Goal: Task Accomplishment & Management: Use online tool/utility

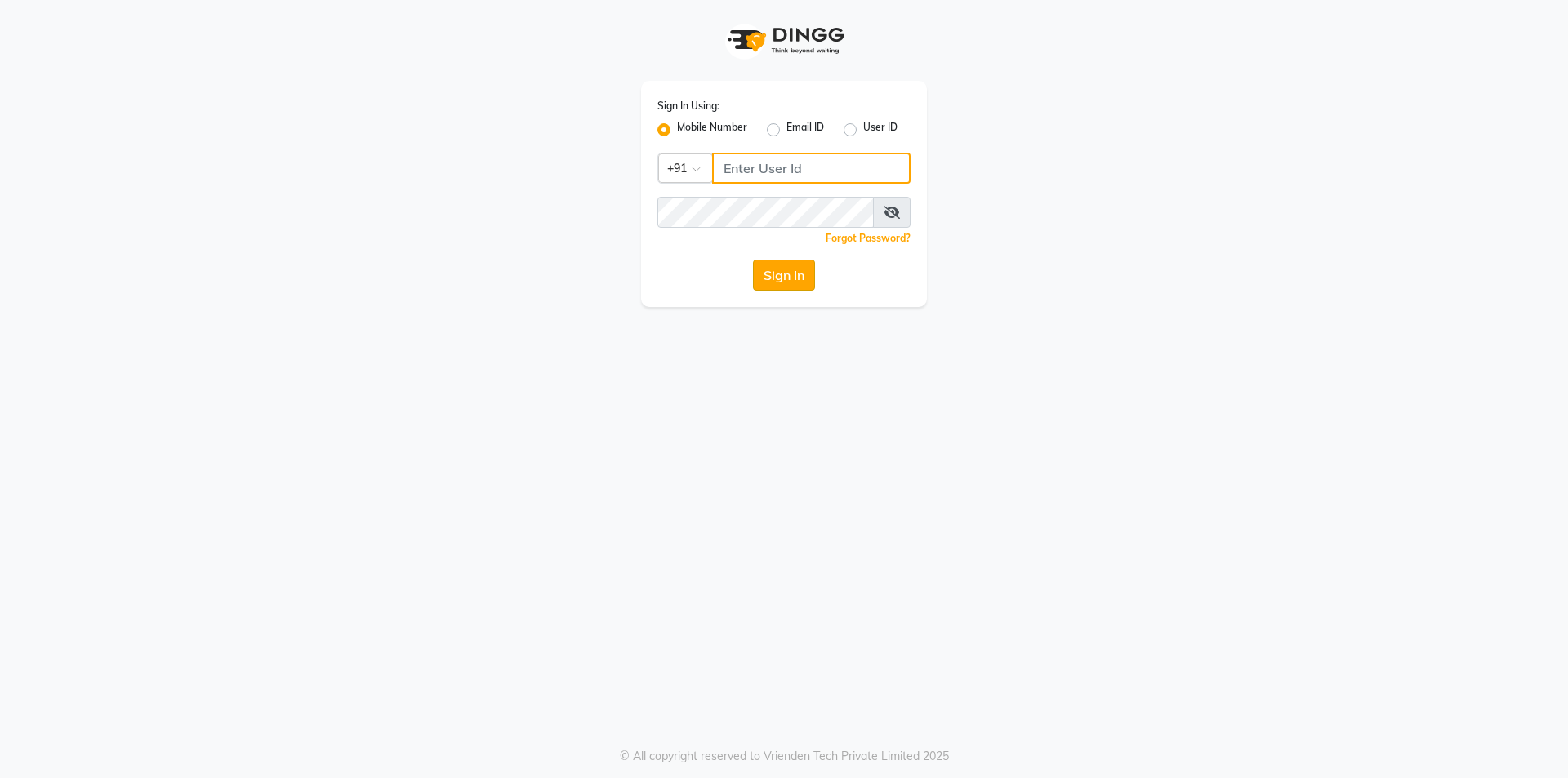
type input "9717821804"
click at [785, 274] on button "Sign In" at bounding box center [784, 275] width 62 height 31
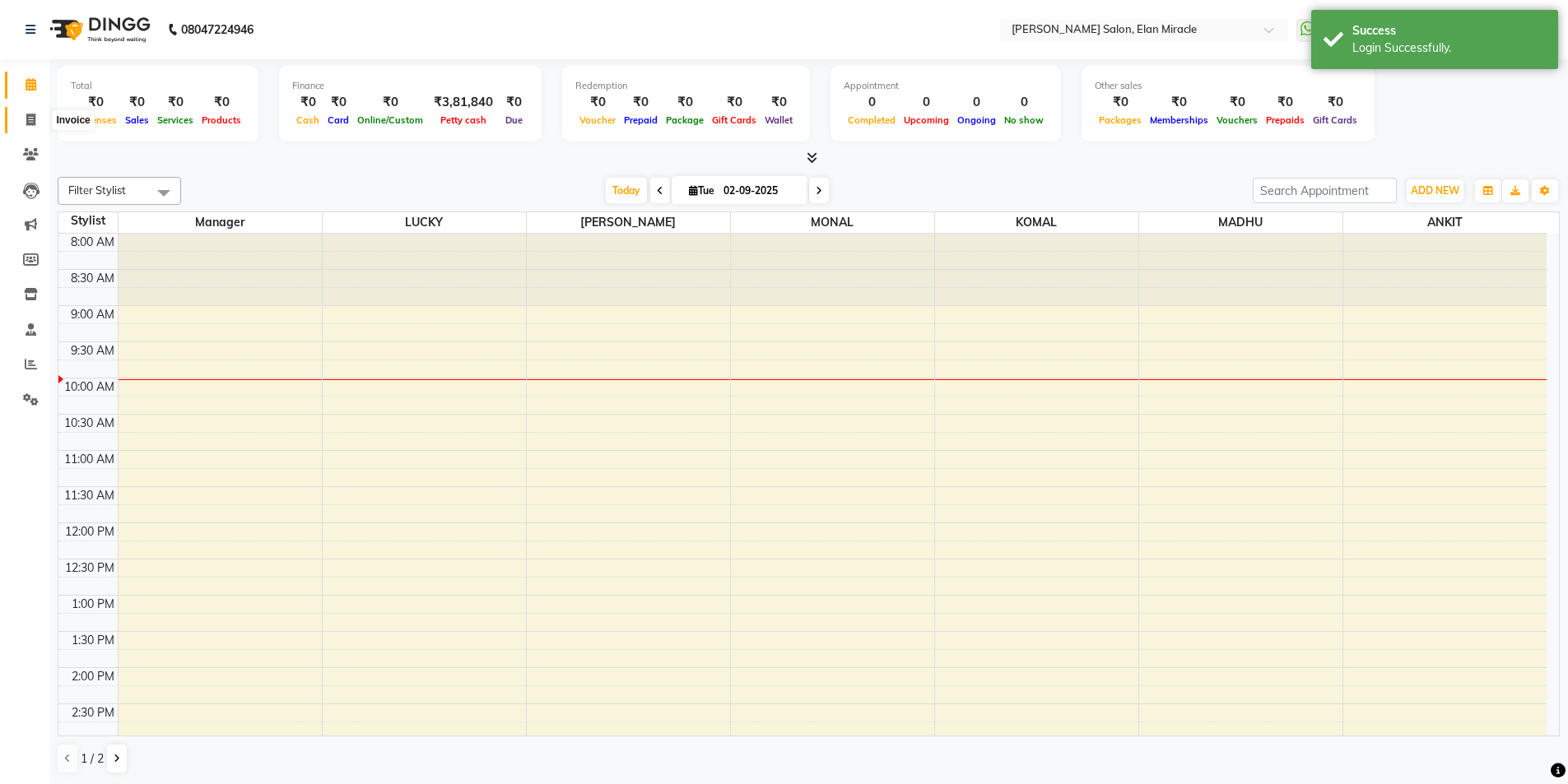
click at [30, 117] on icon at bounding box center [31, 119] width 9 height 12
select select "7738"
select select "service"
